Goal: Download file/media

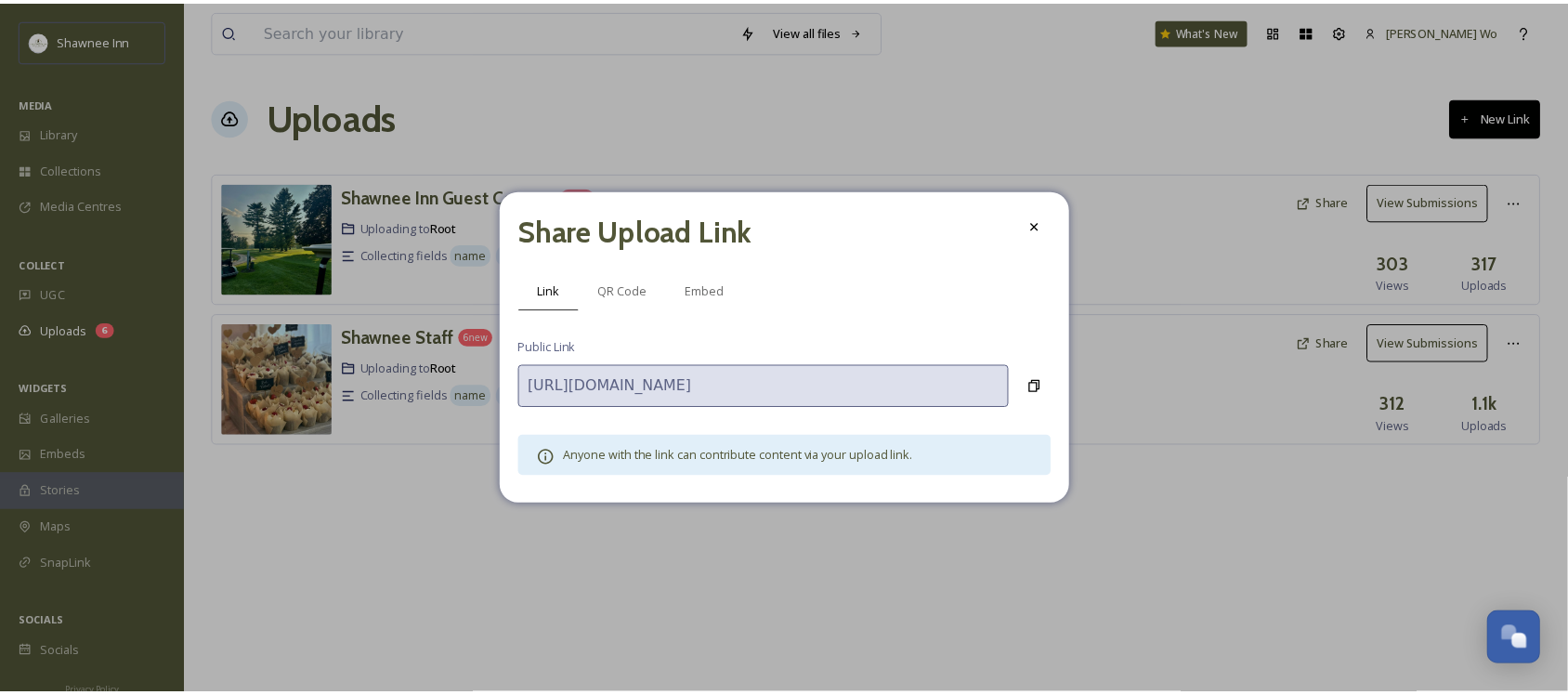
scroll to position [1847, 0]
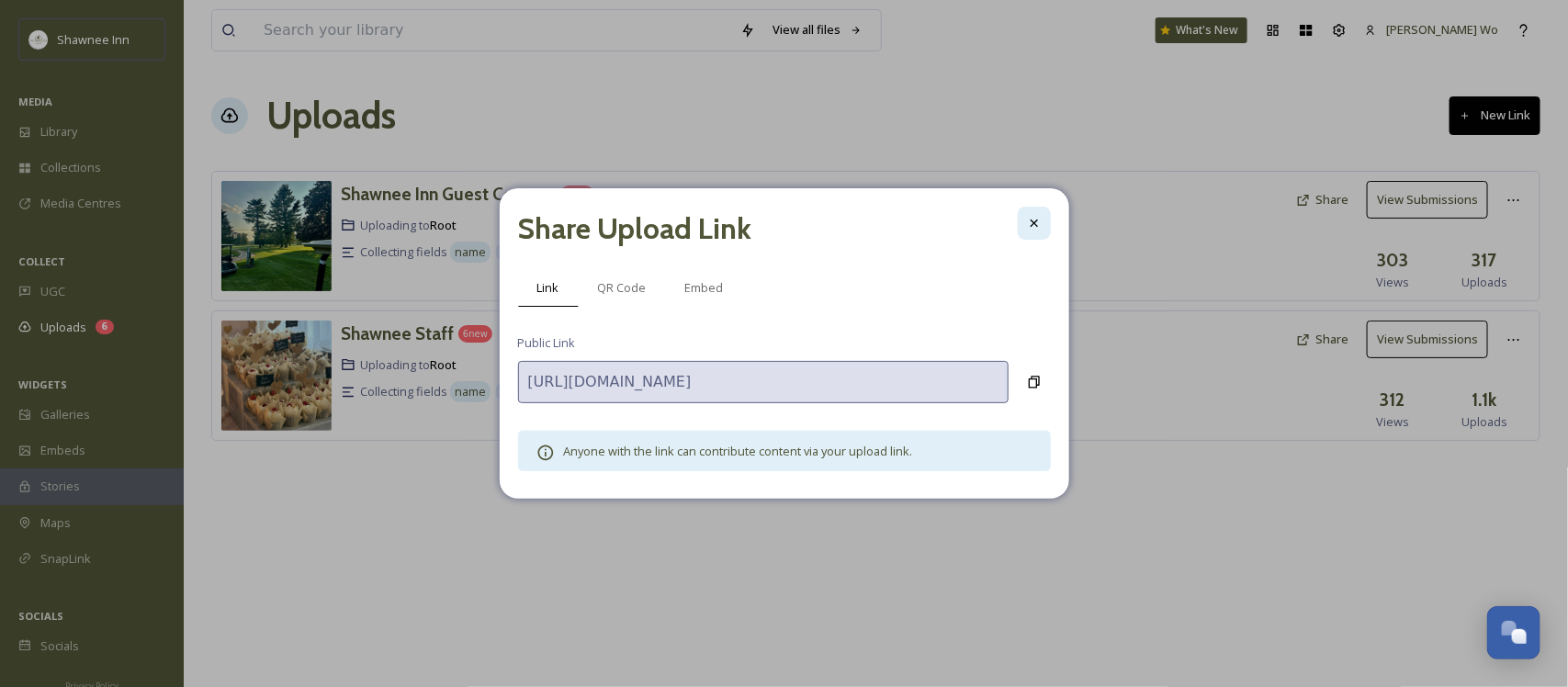
click at [1033, 208] on div at bounding box center [1033, 222] width 33 height 33
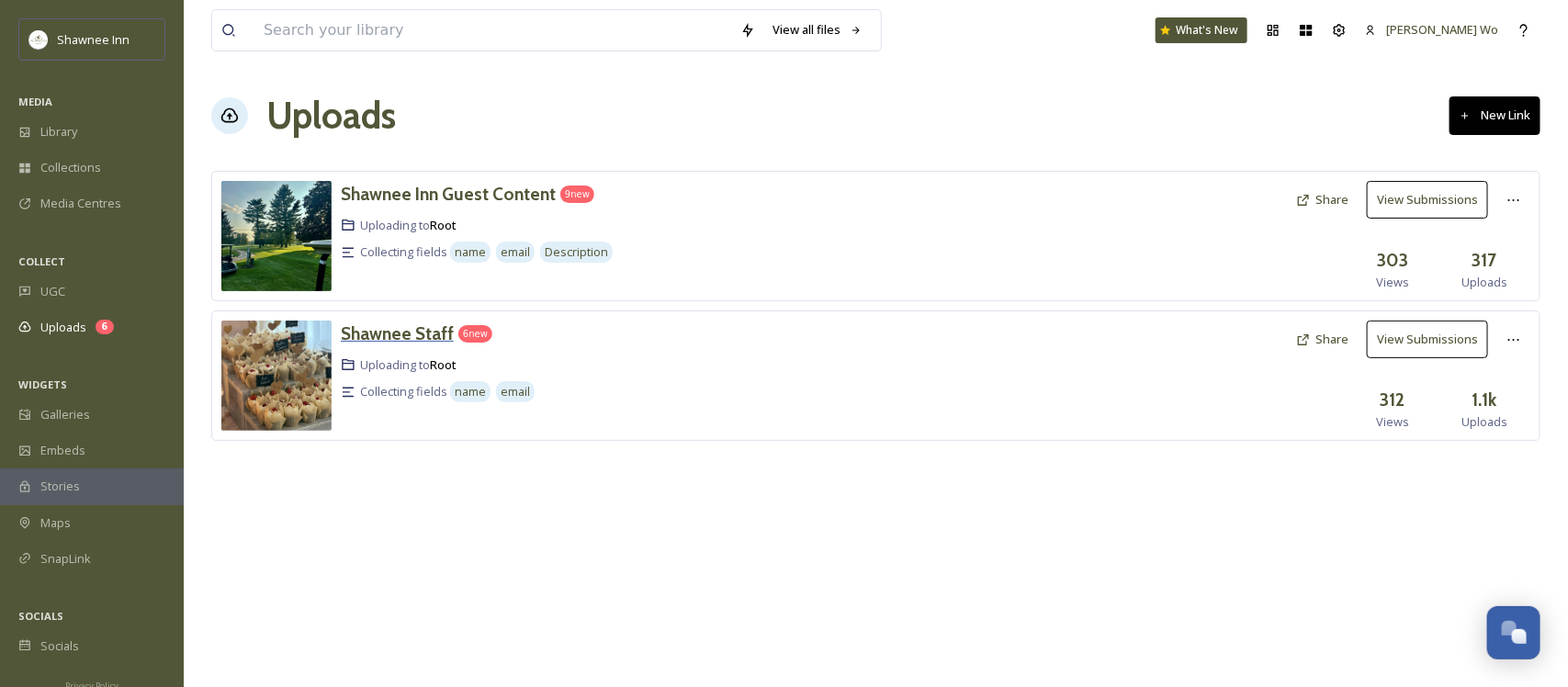
click at [381, 330] on h3 "Shawnee Staff" at bounding box center [396, 333] width 113 height 22
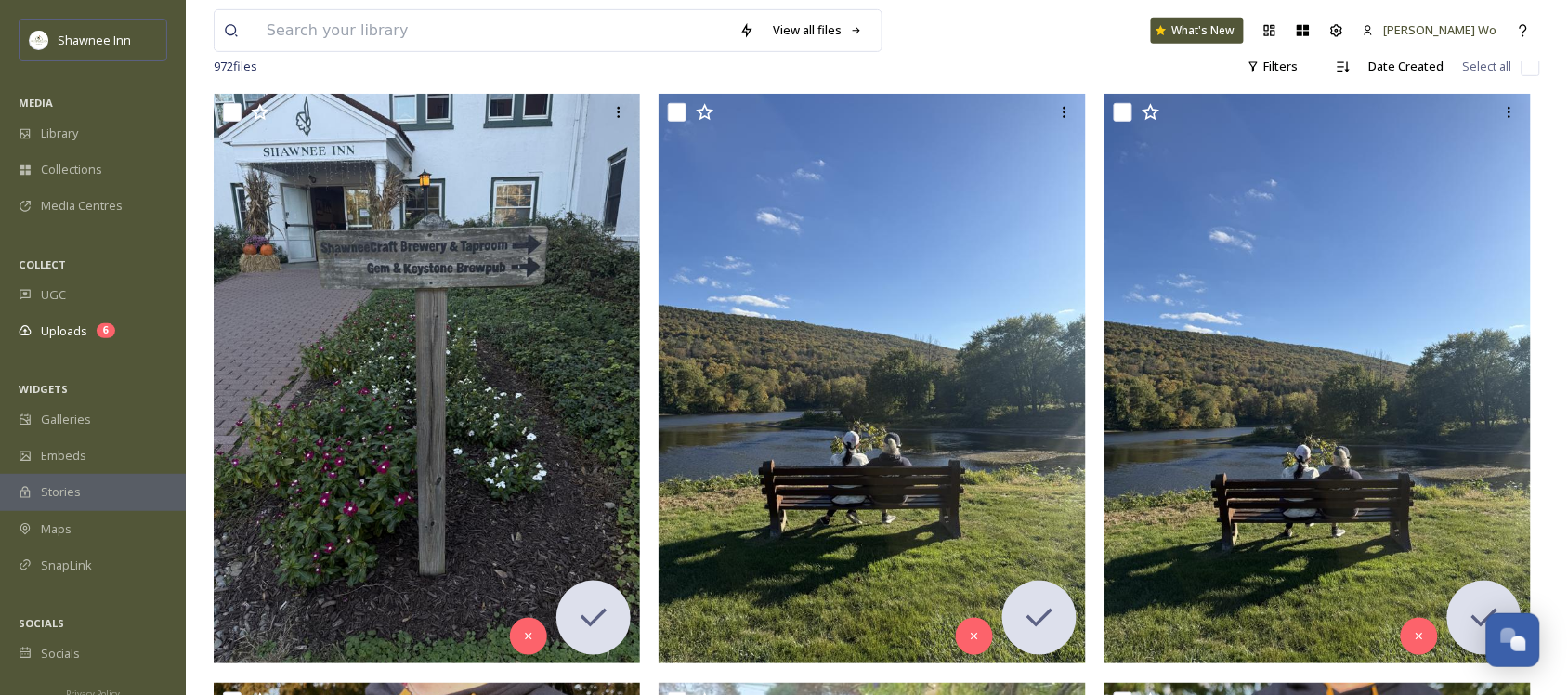
scroll to position [348, 0]
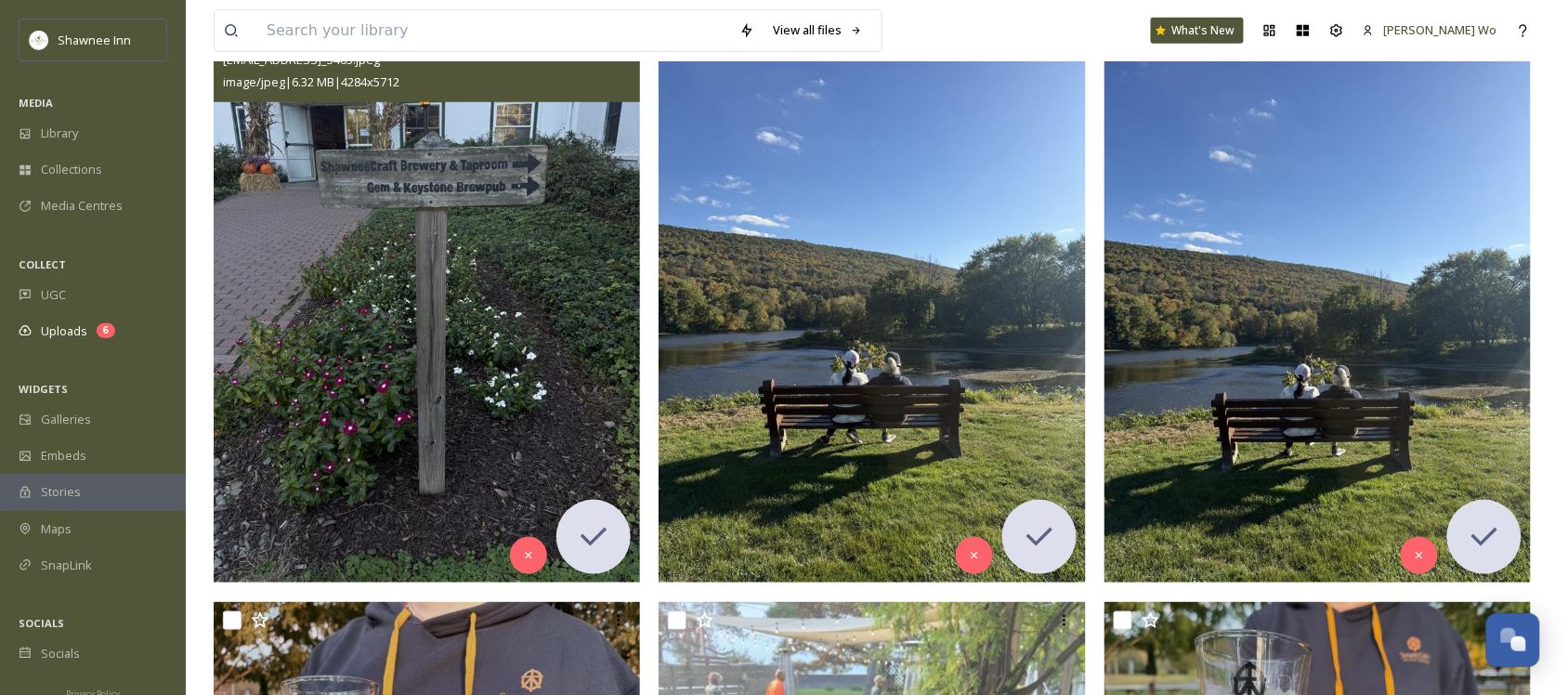
click at [479, 247] on img at bounding box center [427, 298] width 428 height 570
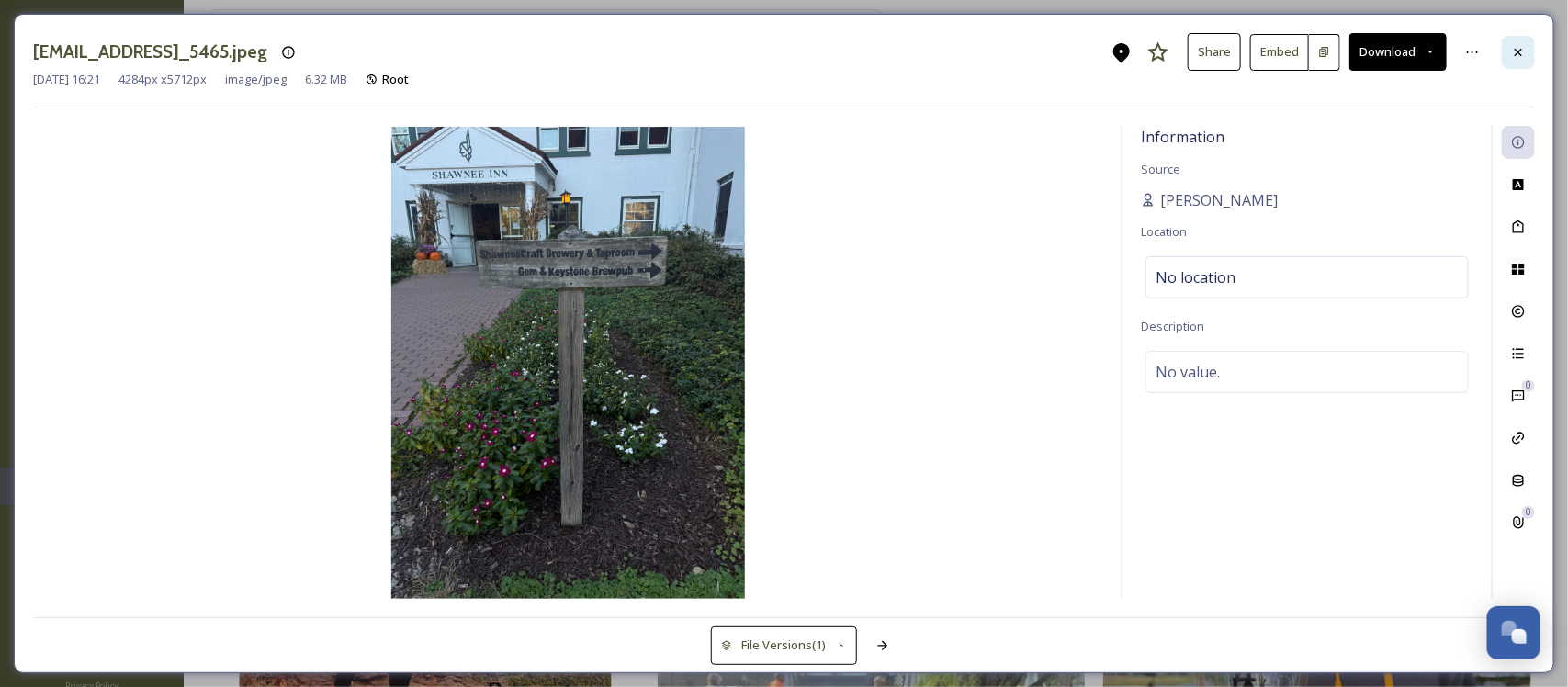
click at [1524, 61] on div at bounding box center [1518, 52] width 33 height 33
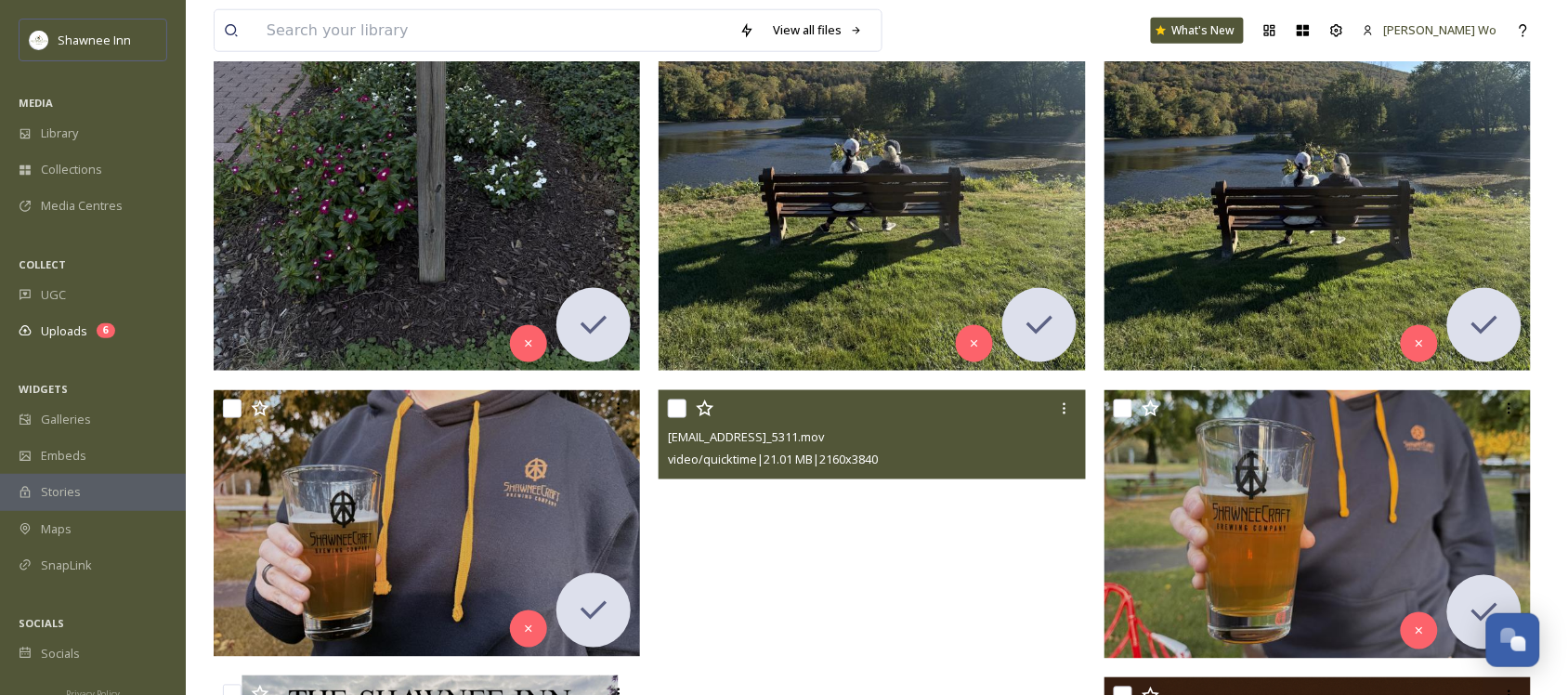
scroll to position [348, 0]
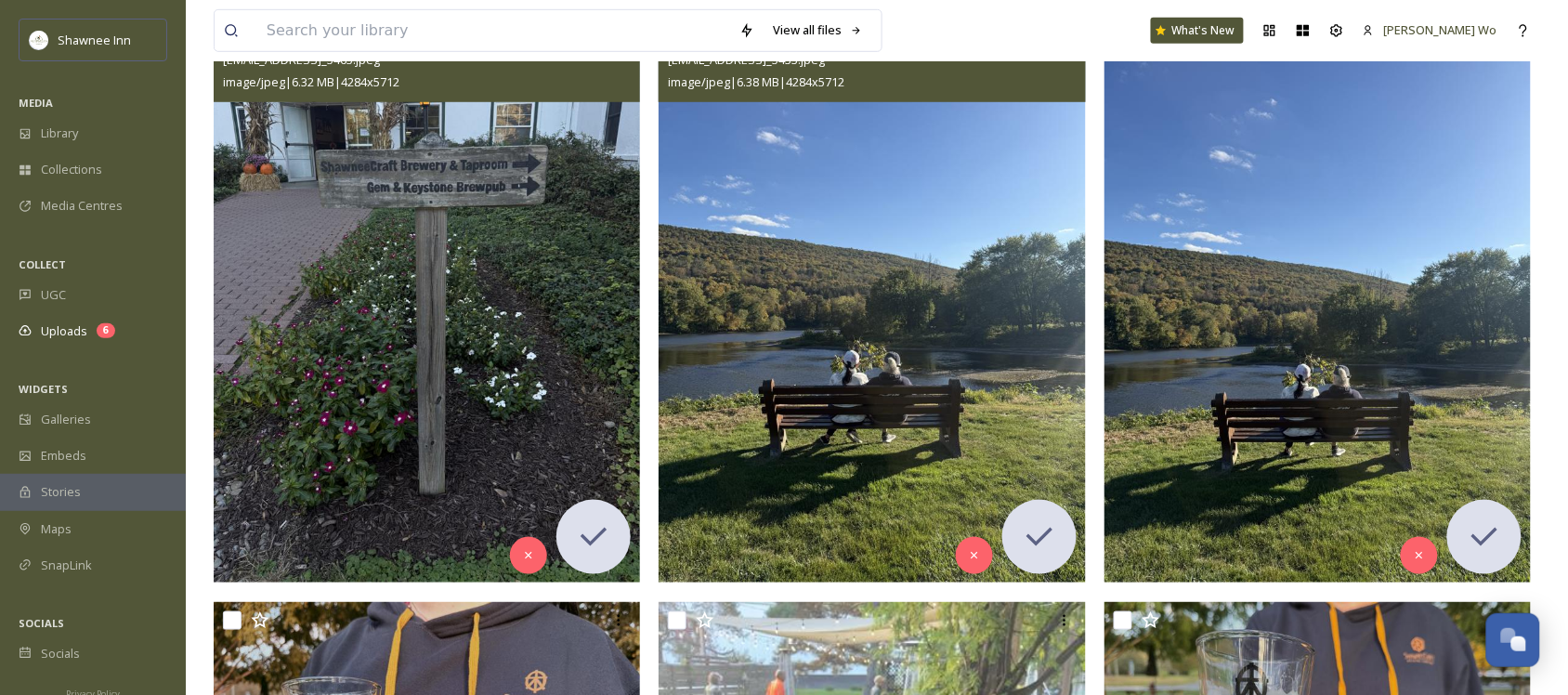
click at [968, 386] on img at bounding box center [872, 298] width 428 height 570
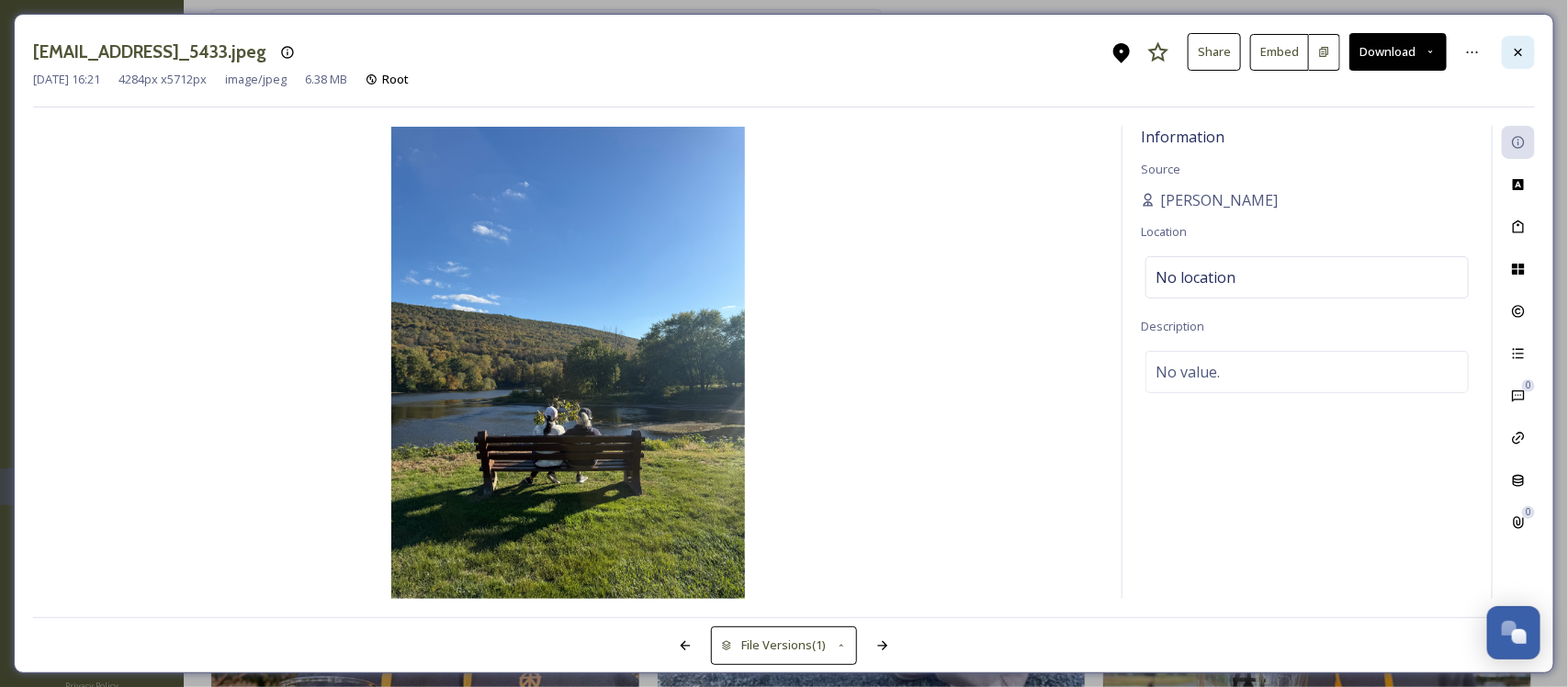
click at [1525, 51] on div at bounding box center [1518, 52] width 33 height 33
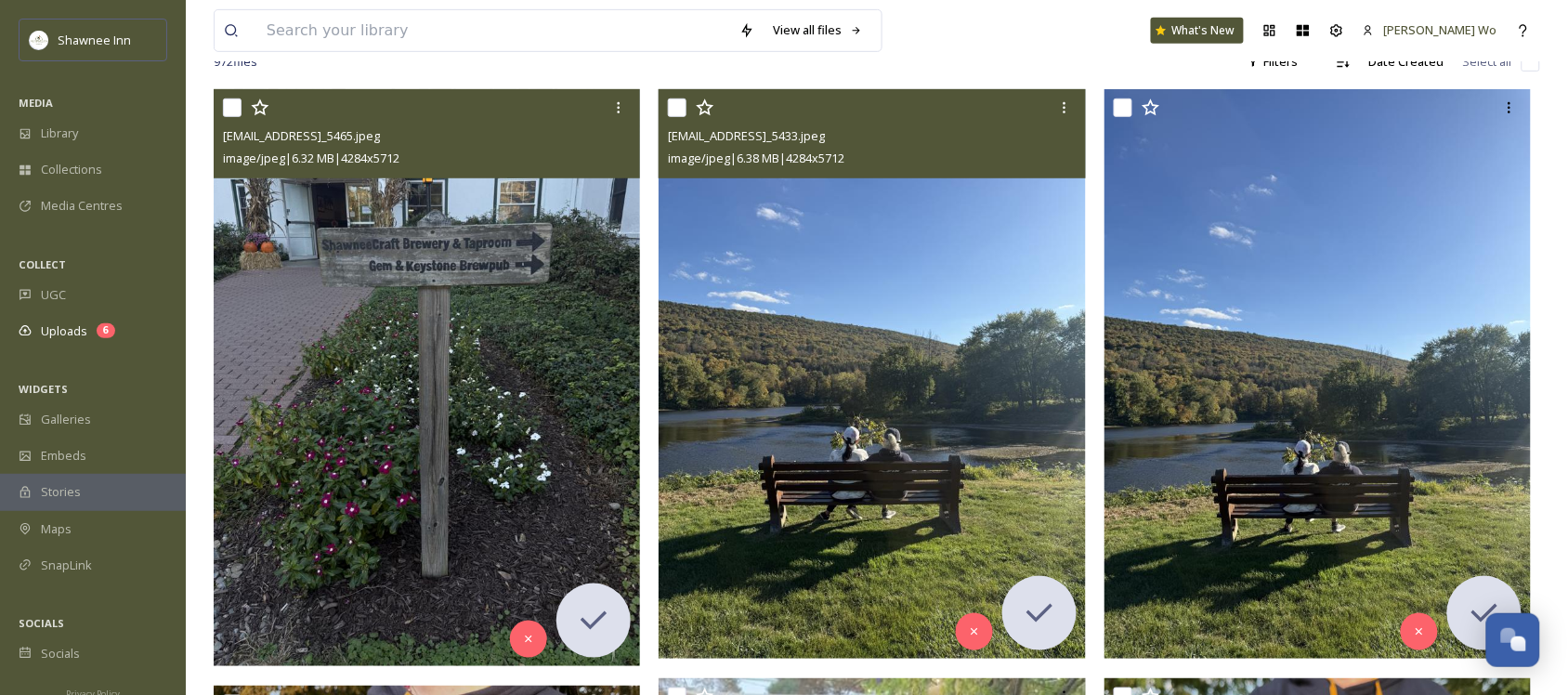
scroll to position [233, 0]
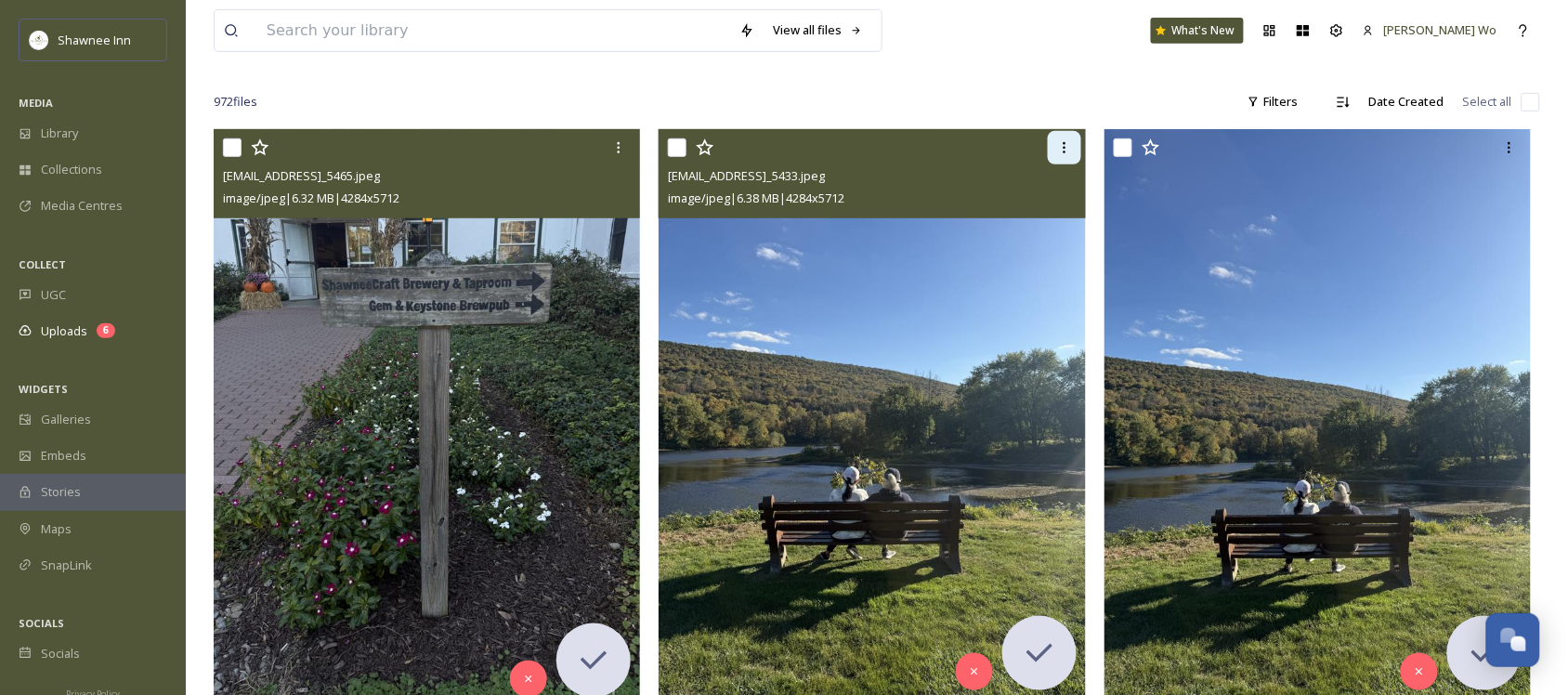
click at [1066, 164] on div at bounding box center [1064, 147] width 34 height 34
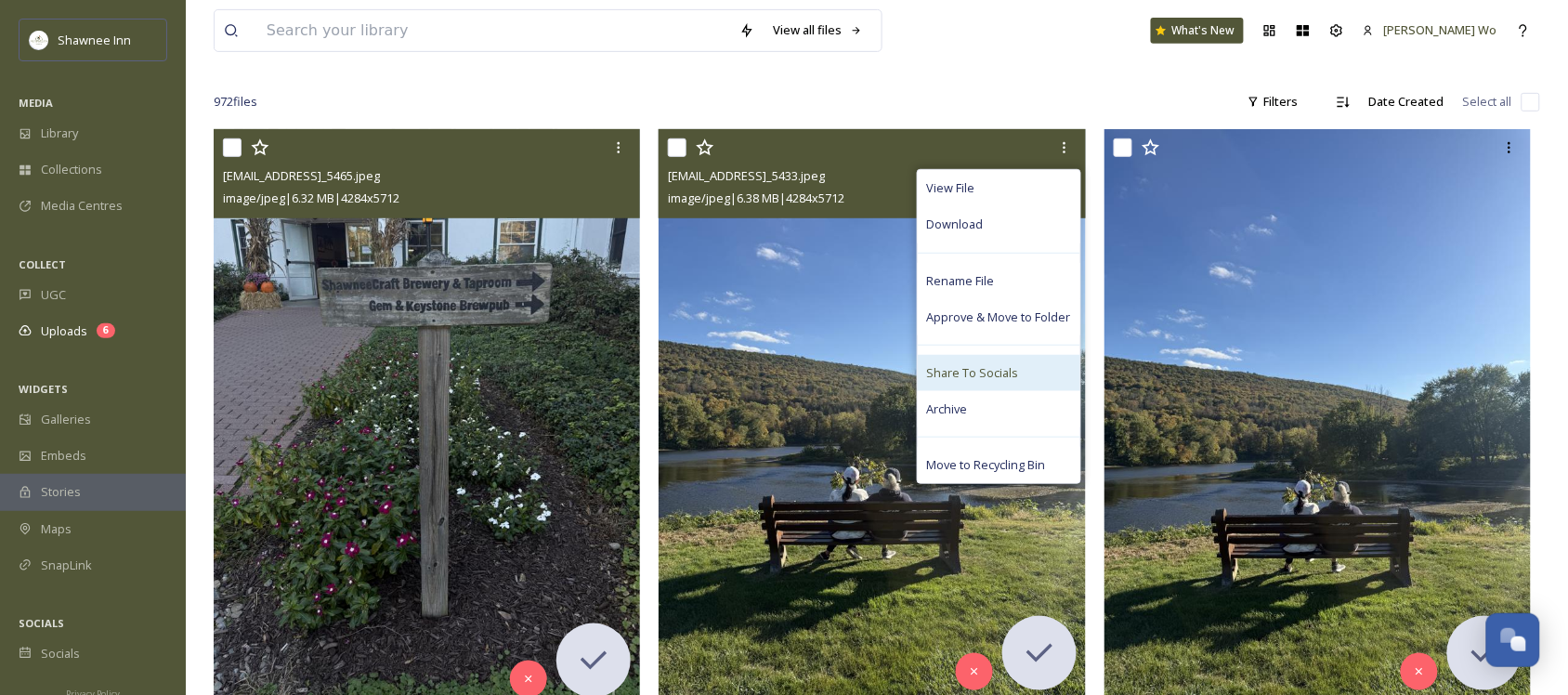
click at [1015, 376] on span "Share To Socials" at bounding box center [974, 372] width 92 height 17
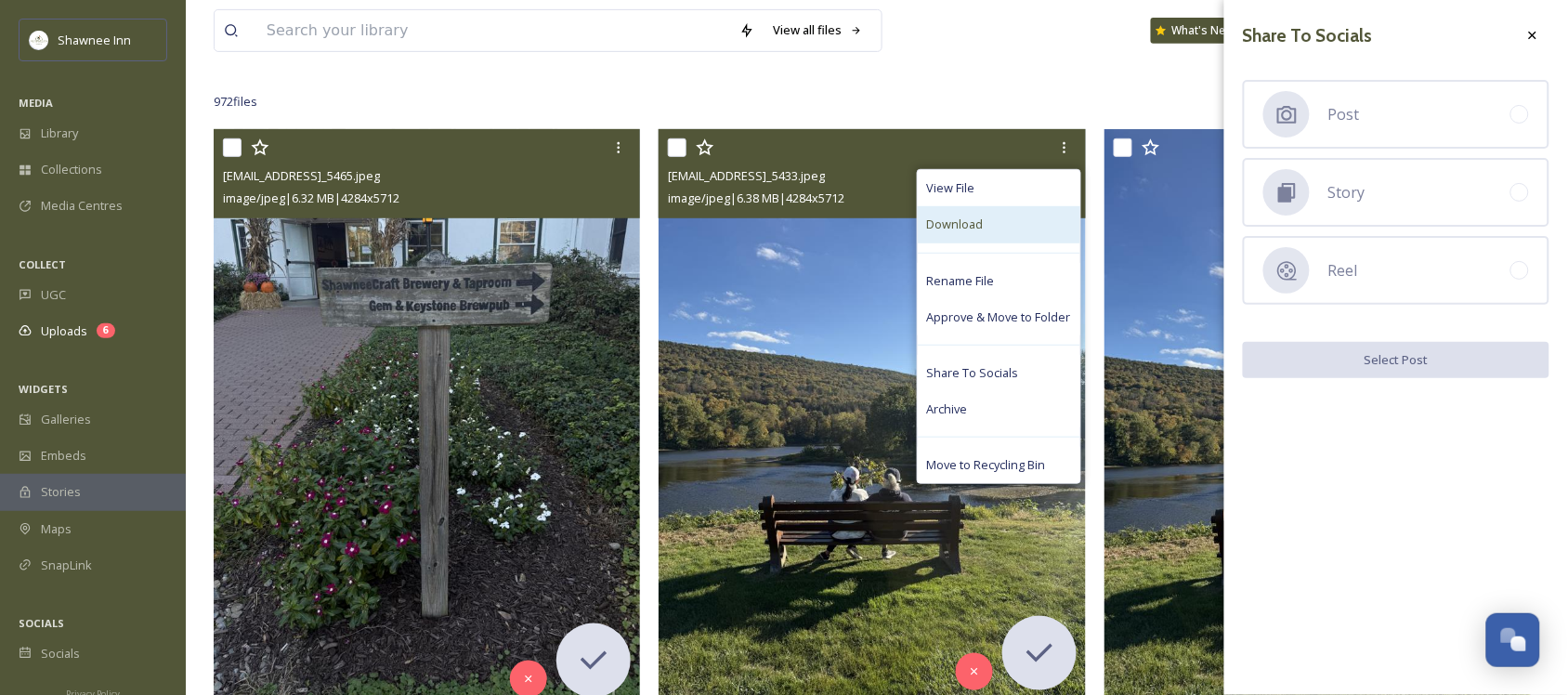
click at [997, 231] on div "Download" at bounding box center [999, 224] width 163 height 36
